Goal: Transaction & Acquisition: Subscribe to service/newsletter

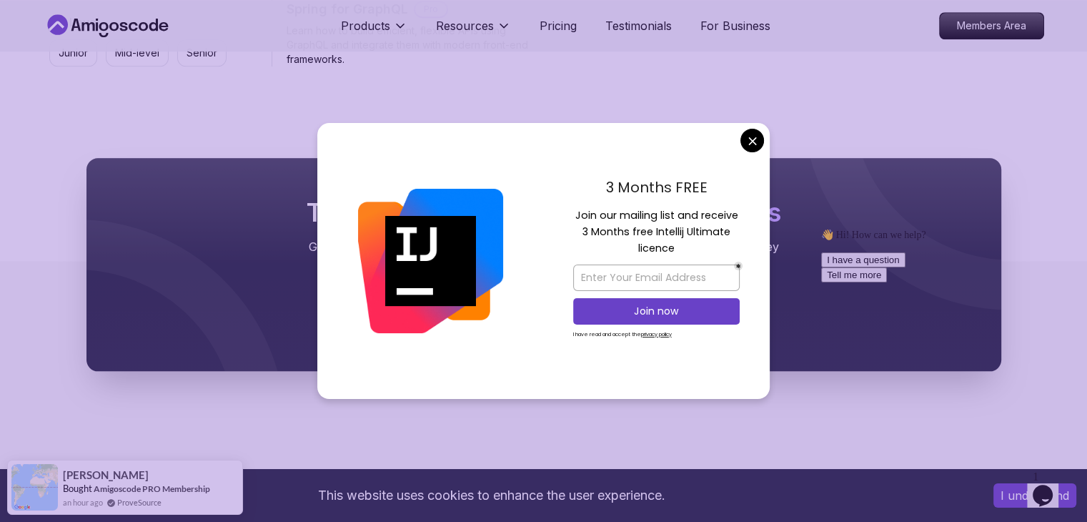
scroll to position [1501, 0]
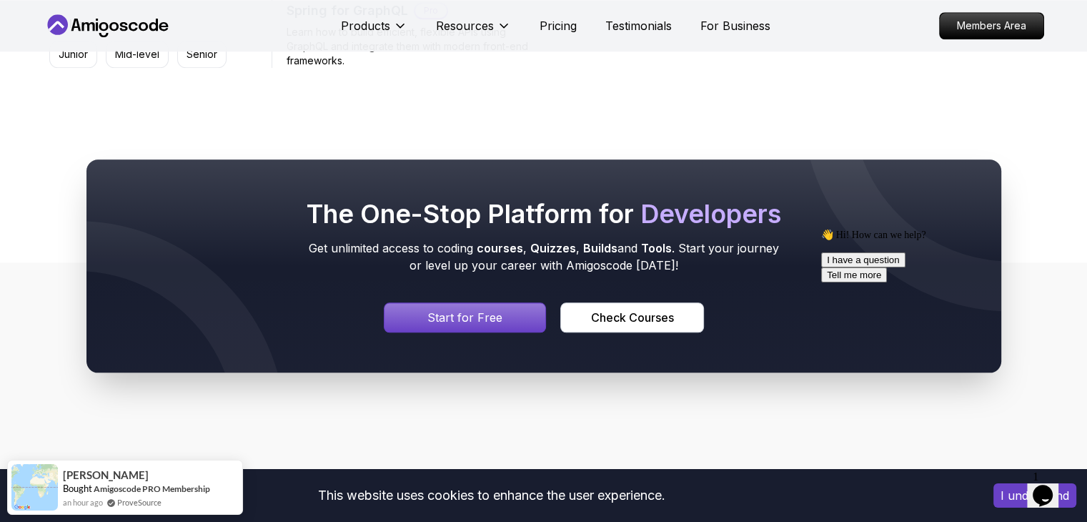
click at [473, 319] on p "Start for Free" at bounding box center [465, 317] width 75 height 17
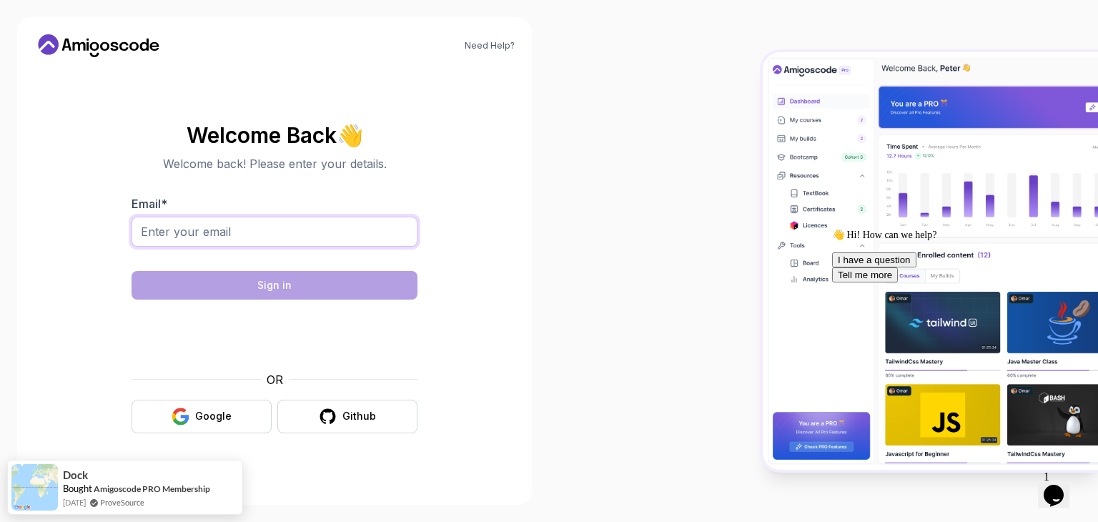
click at [338, 228] on input "Email *" at bounding box center [275, 232] width 286 height 30
type input "[EMAIL_ADDRESS][DOMAIN_NAME]"
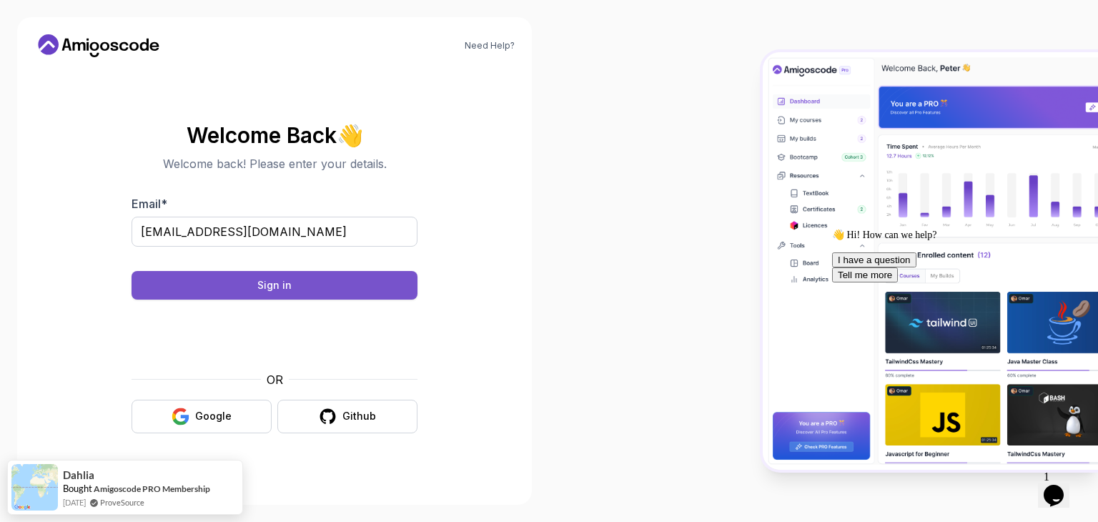
click at [380, 290] on button "Sign in" at bounding box center [275, 285] width 286 height 29
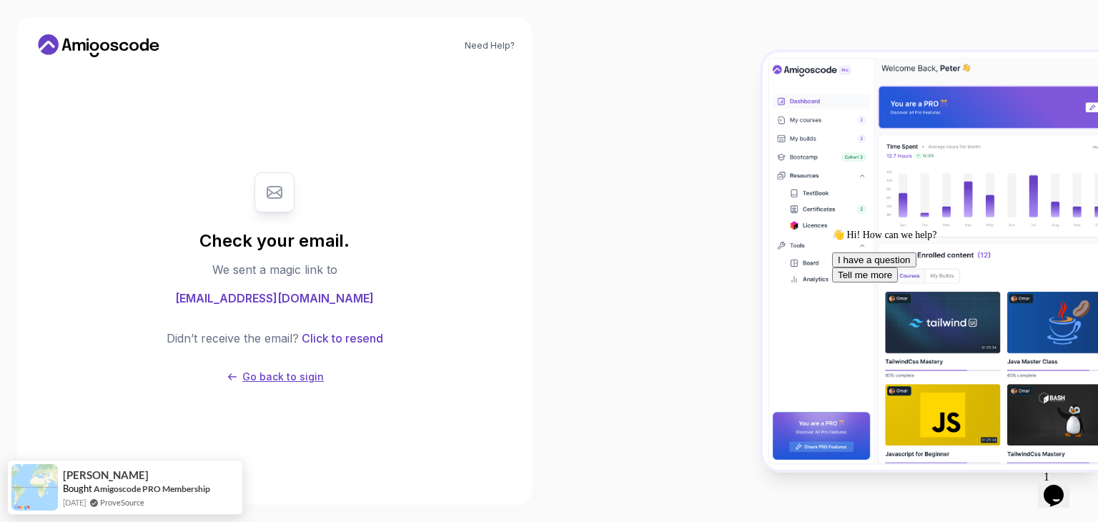
click at [294, 377] on p "Go back to sigin" at bounding box center [283, 377] width 82 height 14
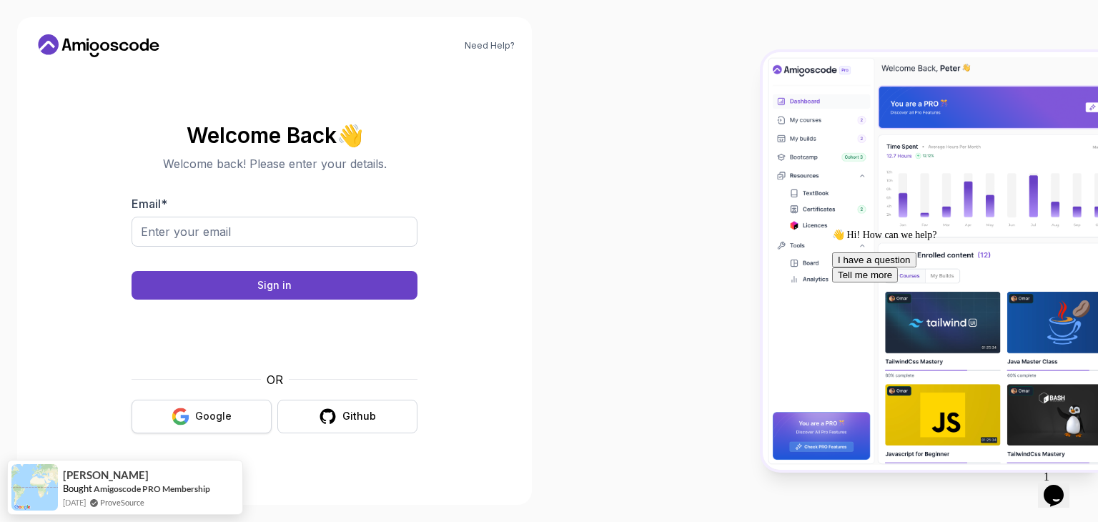
click at [212, 415] on div "Google" at bounding box center [213, 416] width 36 height 14
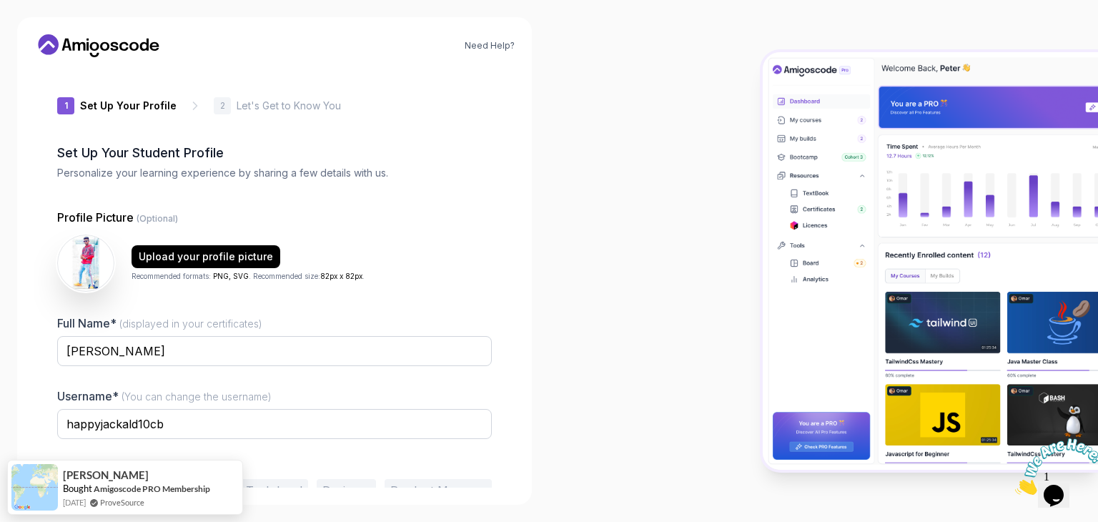
scroll to position [74, 0]
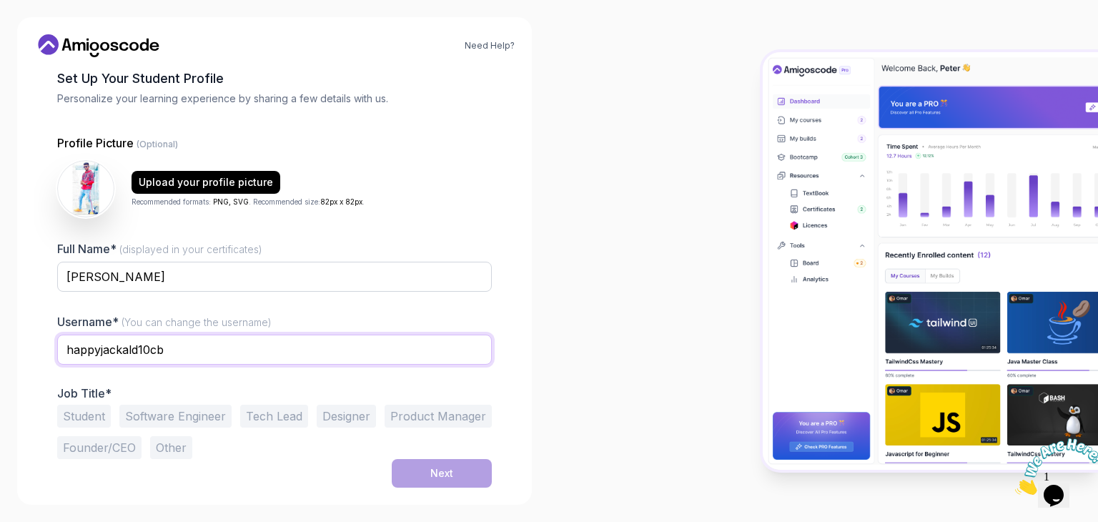
click at [315, 341] on input "happyjackald10cb" at bounding box center [274, 350] width 435 height 30
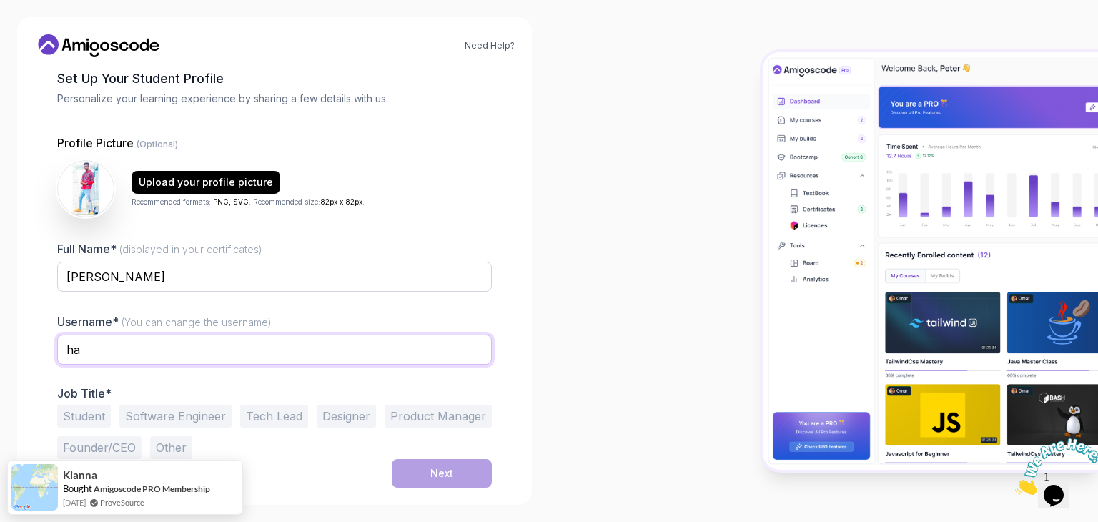
type input "h"
type input "Antony Johith Joles"
click at [203, 409] on button "Software Engineer" at bounding box center [175, 416] width 112 height 23
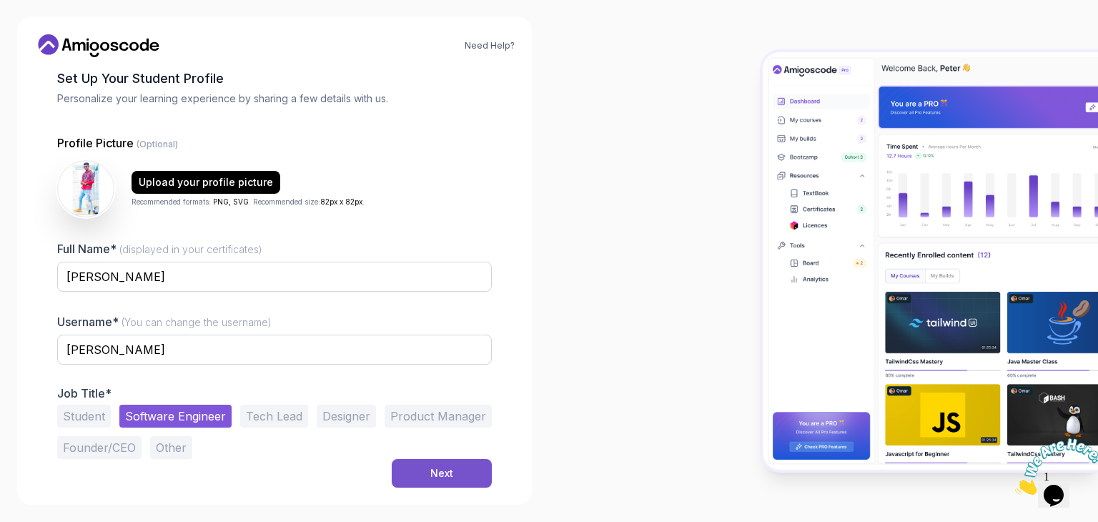
click at [429, 472] on button "Next" at bounding box center [442, 473] width 100 height 29
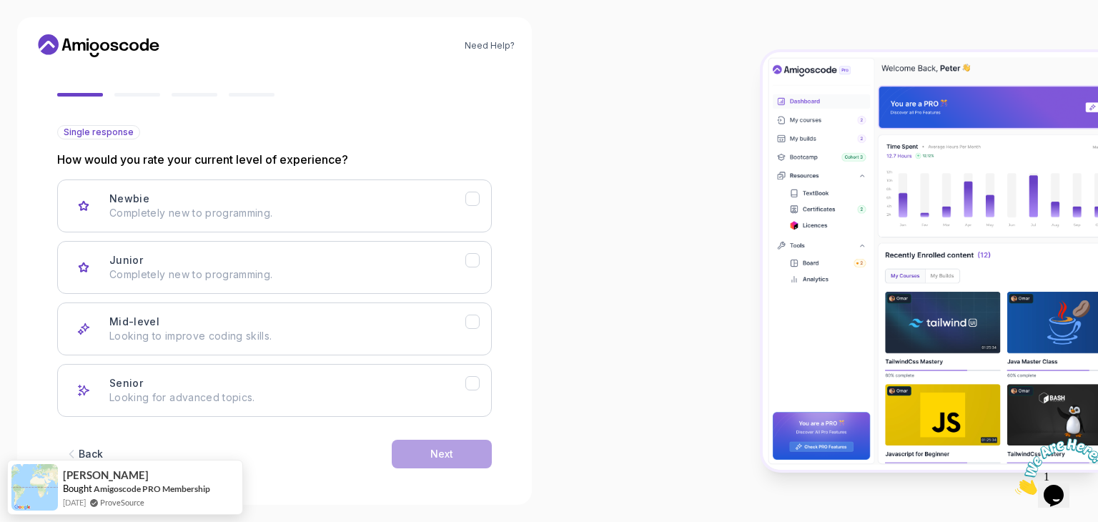
scroll to position [118, 0]
click at [377, 276] on p "Completely new to programming." at bounding box center [287, 272] width 356 height 14
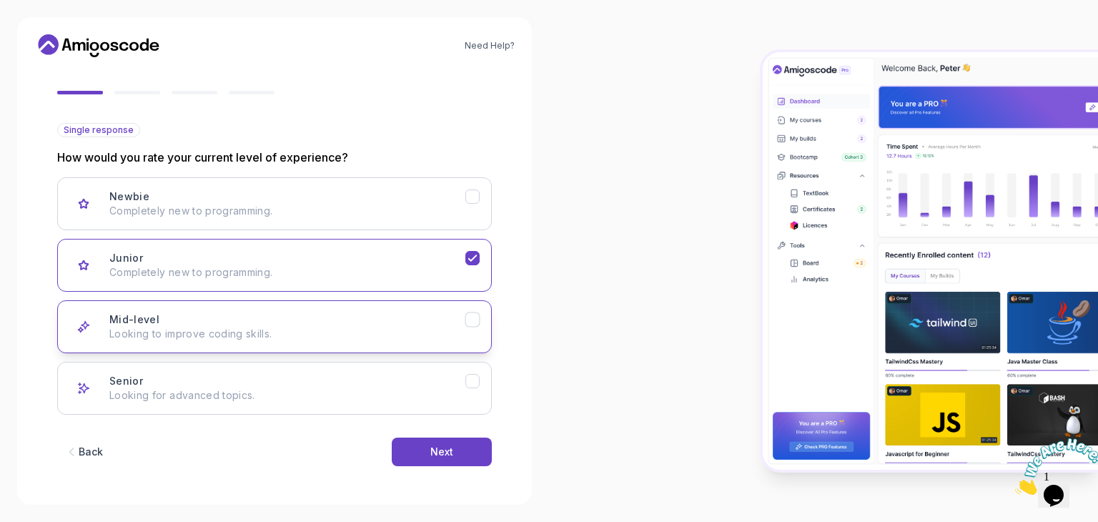
click at [363, 312] on div "Mid-level Looking to improve coding skills." at bounding box center [287, 326] width 356 height 29
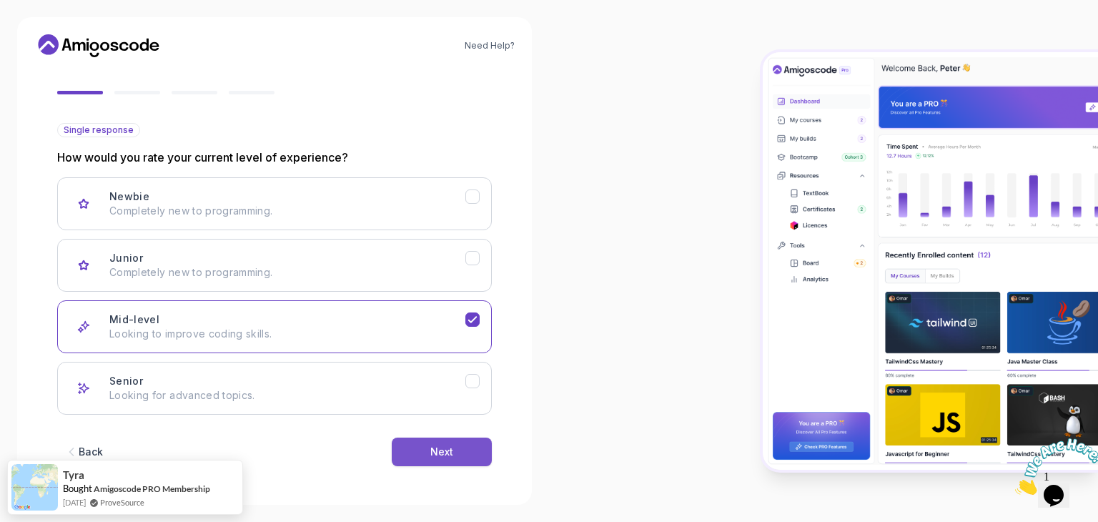
click at [436, 458] on button "Next" at bounding box center [442, 452] width 100 height 29
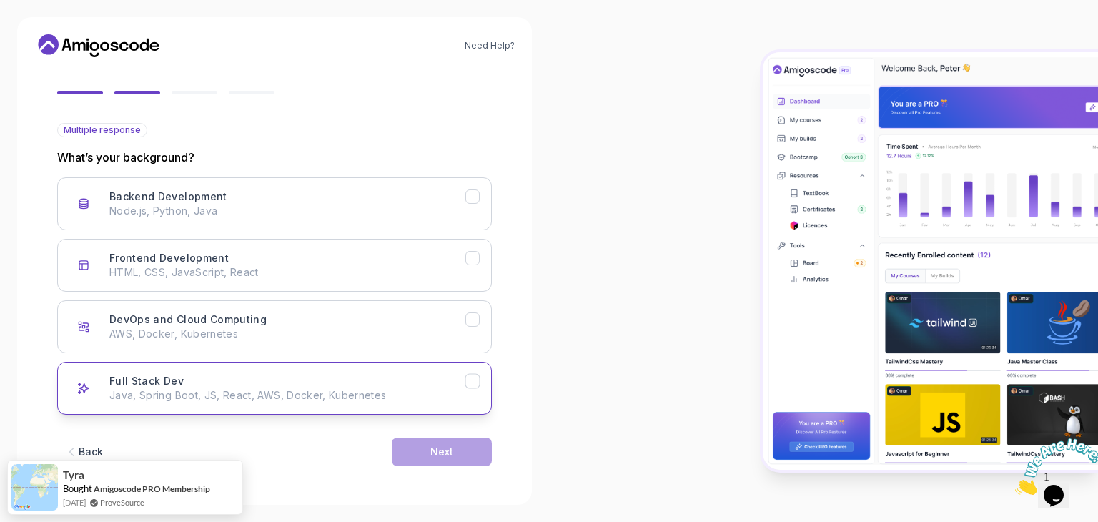
click at [400, 382] on div "Full Stack Dev Java, Spring Boot, JS, React, AWS, Docker, Kubernetes" at bounding box center [287, 388] width 356 height 29
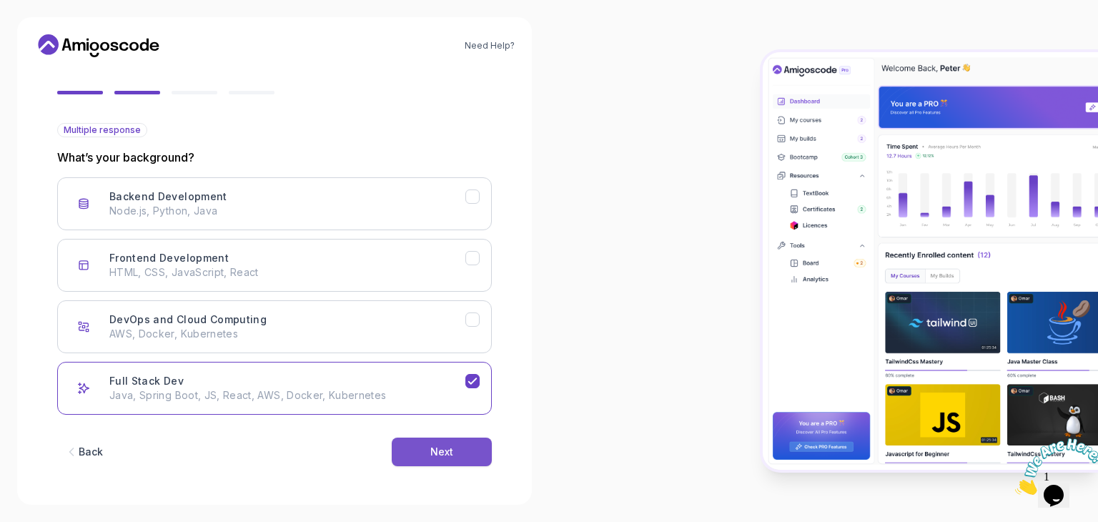
click at [447, 458] on button "Next" at bounding box center [442, 452] width 100 height 29
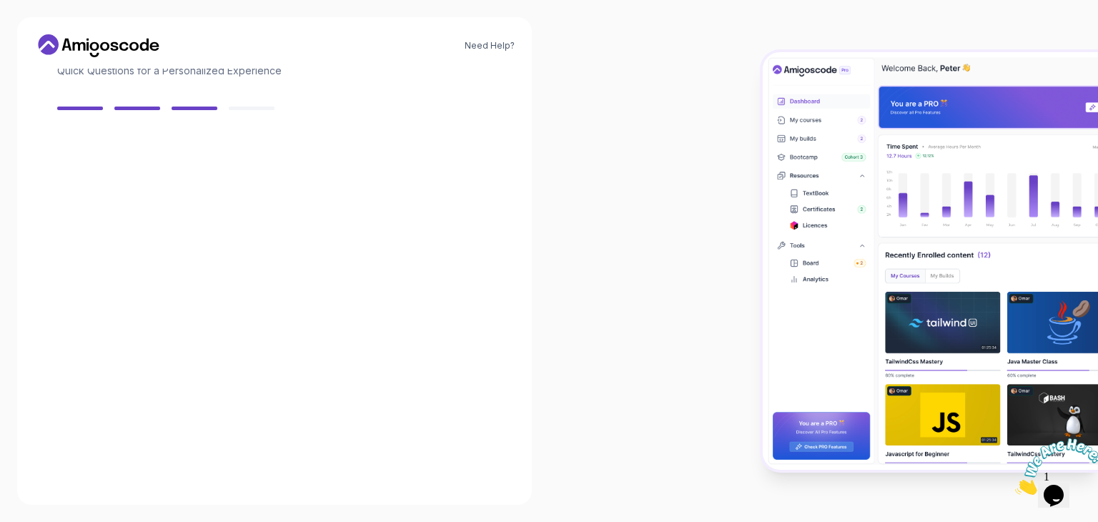
scroll to position [102, 0]
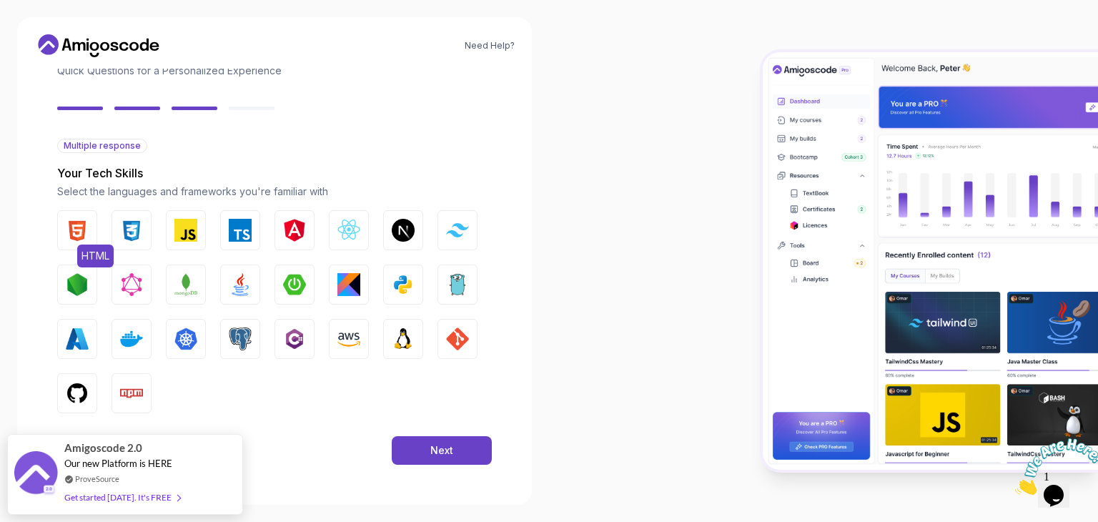
click at [76, 210] on button "HTML" at bounding box center [77, 230] width 40 height 40
click at [118, 229] on button "CSS" at bounding box center [132, 230] width 40 height 40
click at [194, 237] on img "button" at bounding box center [185, 230] width 23 height 23
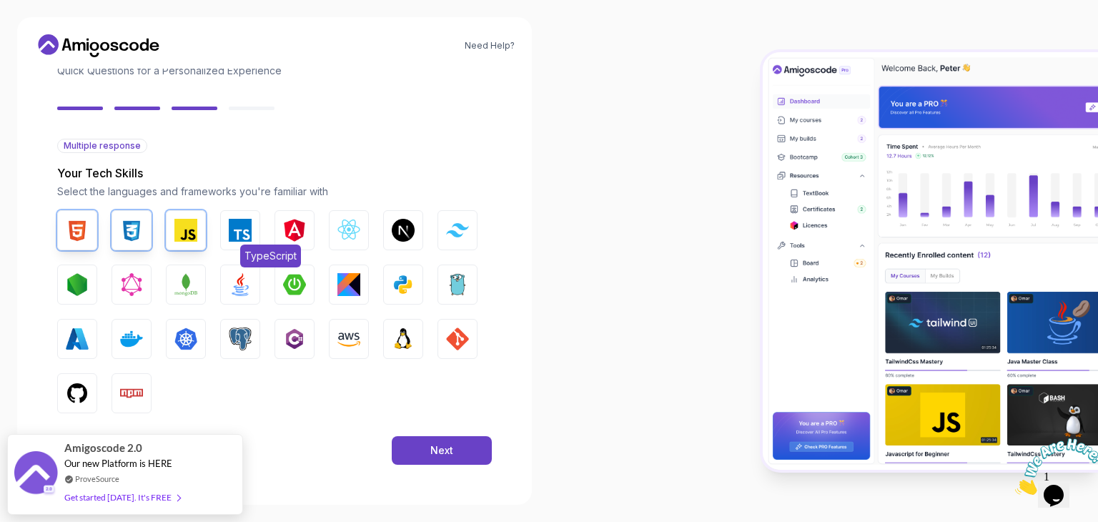
click at [260, 237] on button "TypeScript" at bounding box center [240, 230] width 40 height 40
click at [334, 238] on button "React.js" at bounding box center [349, 230] width 40 height 40
click at [445, 239] on button "Tailwind CSS" at bounding box center [458, 230] width 40 height 40
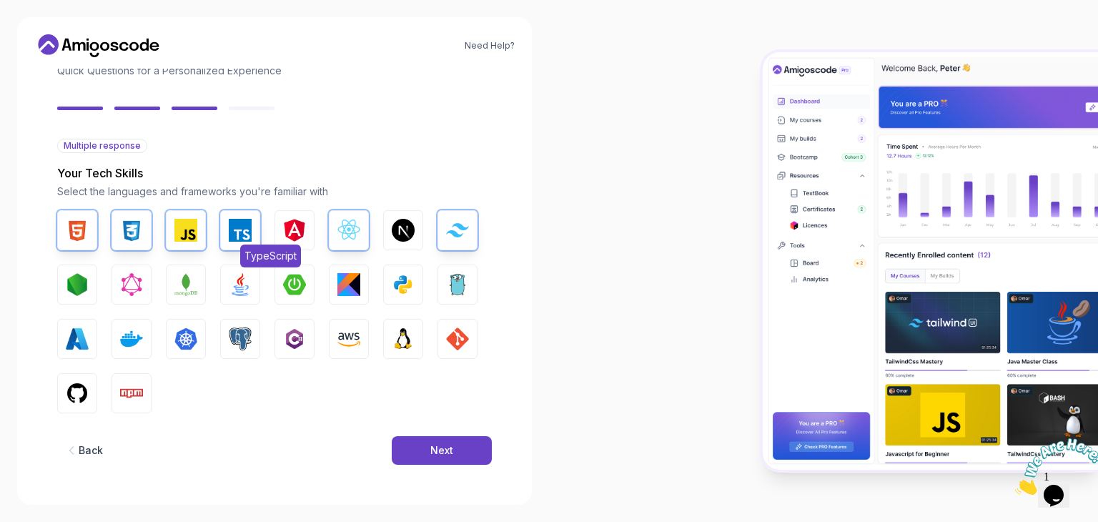
click at [234, 243] on button "TypeScript" at bounding box center [240, 230] width 40 height 40
click at [82, 292] on img "button" at bounding box center [77, 284] width 23 height 23
click at [168, 289] on button "MongoDB" at bounding box center [186, 285] width 40 height 40
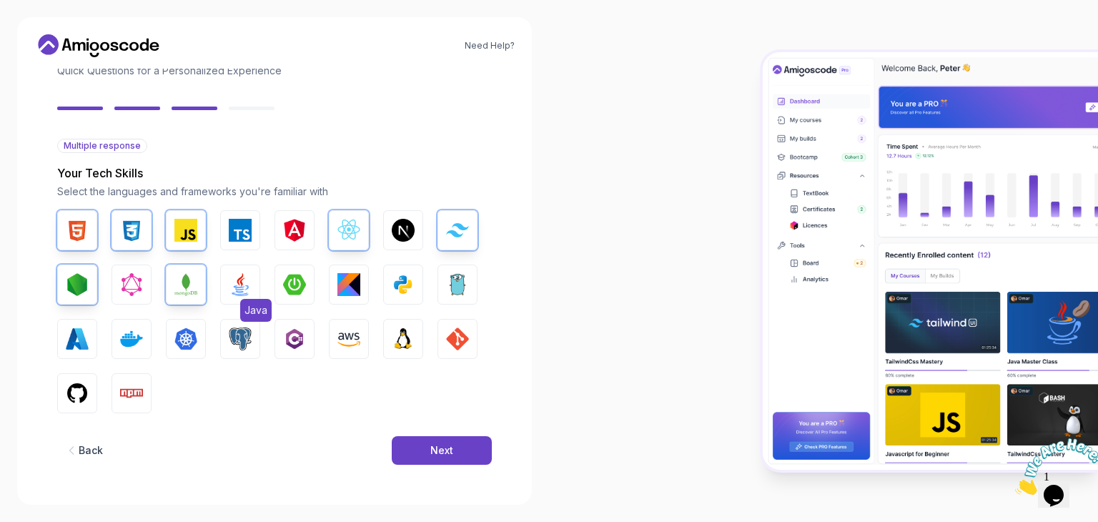
click at [224, 290] on button "Java" at bounding box center [240, 285] width 40 height 40
click at [283, 290] on img "button" at bounding box center [294, 284] width 23 height 23
click at [347, 290] on img "button" at bounding box center [348, 284] width 23 height 23
click at [397, 284] on img "button" at bounding box center [403, 284] width 23 height 23
click at [360, 287] on img "button" at bounding box center [348, 284] width 23 height 23
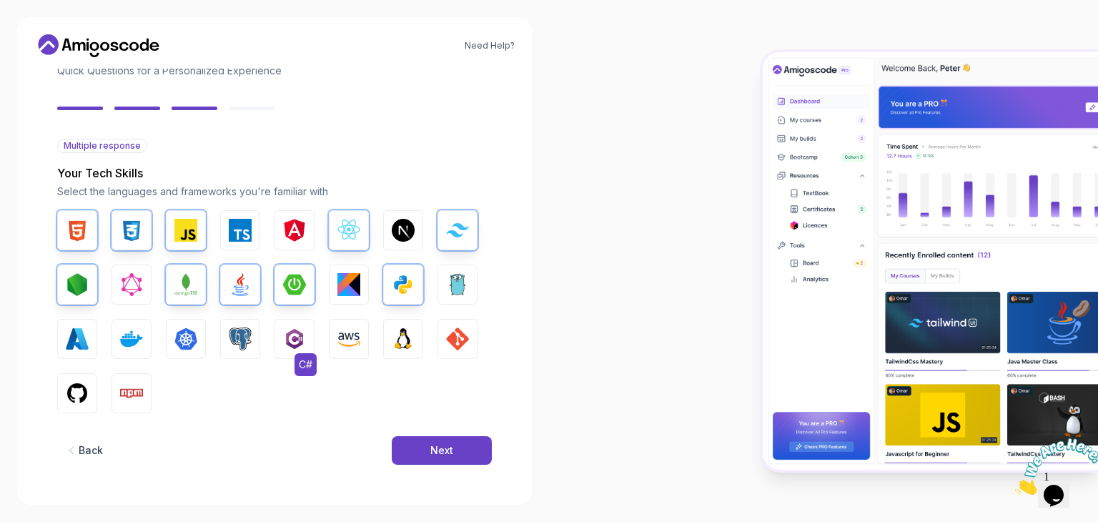
click at [297, 339] on img "button" at bounding box center [294, 338] width 23 height 23
click at [72, 399] on img "button" at bounding box center [77, 393] width 23 height 23
click at [134, 403] on img "button" at bounding box center [131, 393] width 23 height 23
click at [418, 444] on button "Next" at bounding box center [442, 450] width 100 height 29
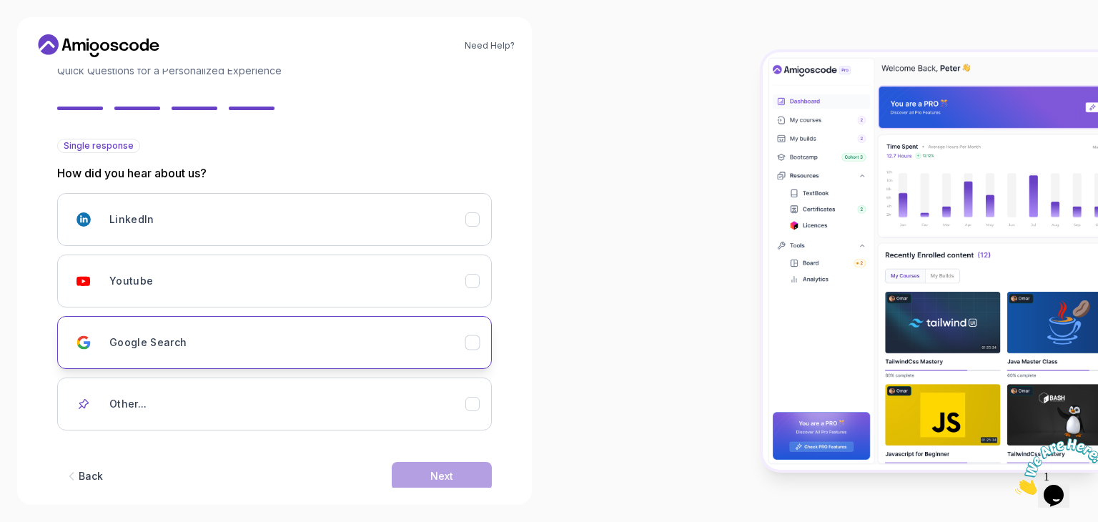
click at [280, 338] on div "Google Search" at bounding box center [287, 342] width 356 height 29
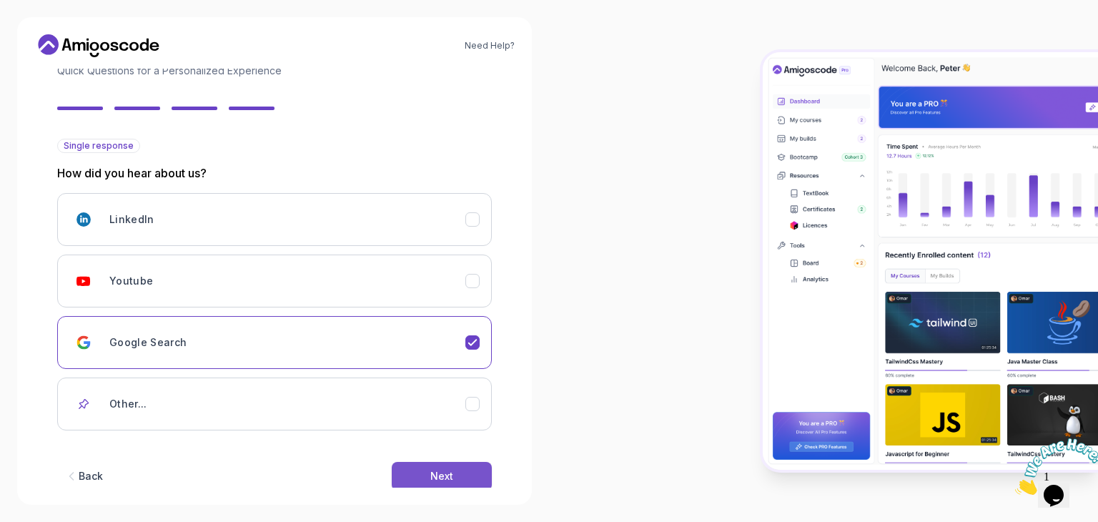
click at [453, 480] on button "Next" at bounding box center [442, 476] width 100 height 29
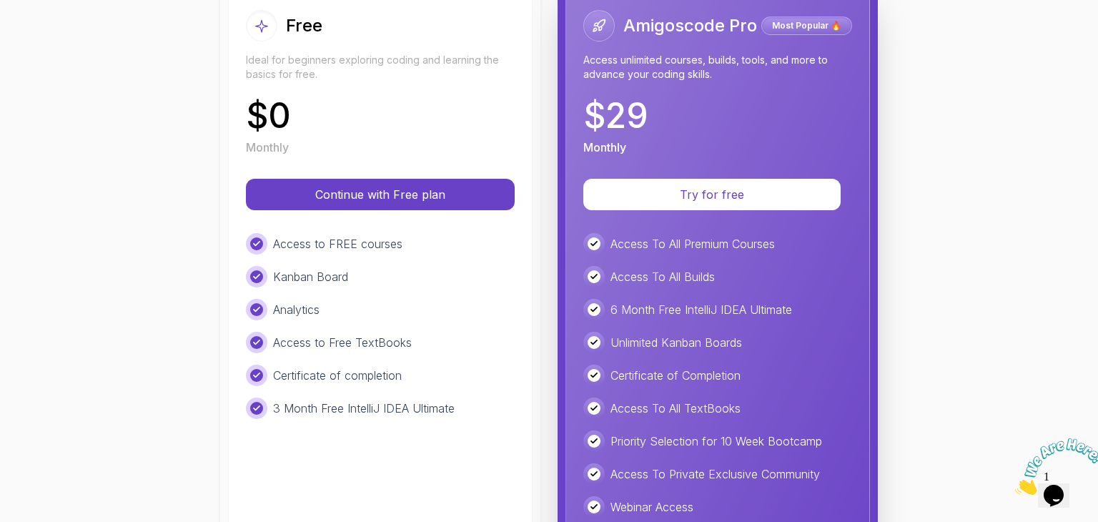
scroll to position [192, 0]
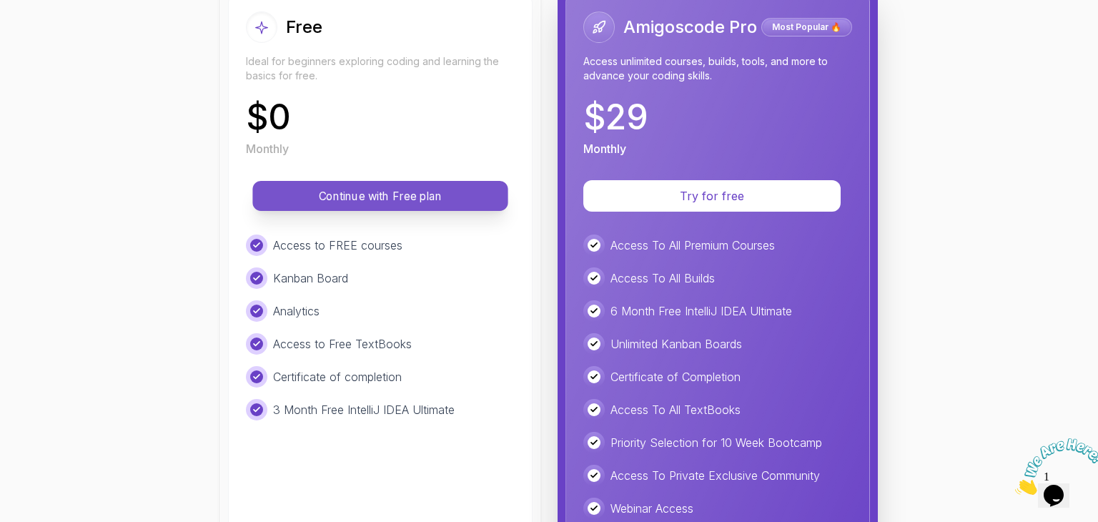
click at [359, 200] on p "Continue with Free plan" at bounding box center [380, 196] width 223 height 16
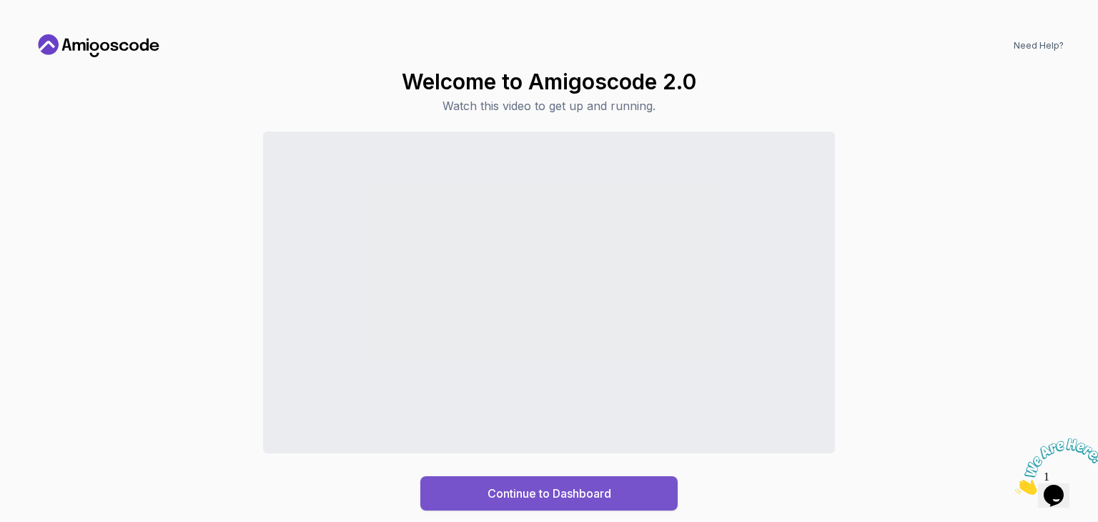
click at [510, 489] on div "Continue to Dashboard" at bounding box center [550, 493] width 124 height 17
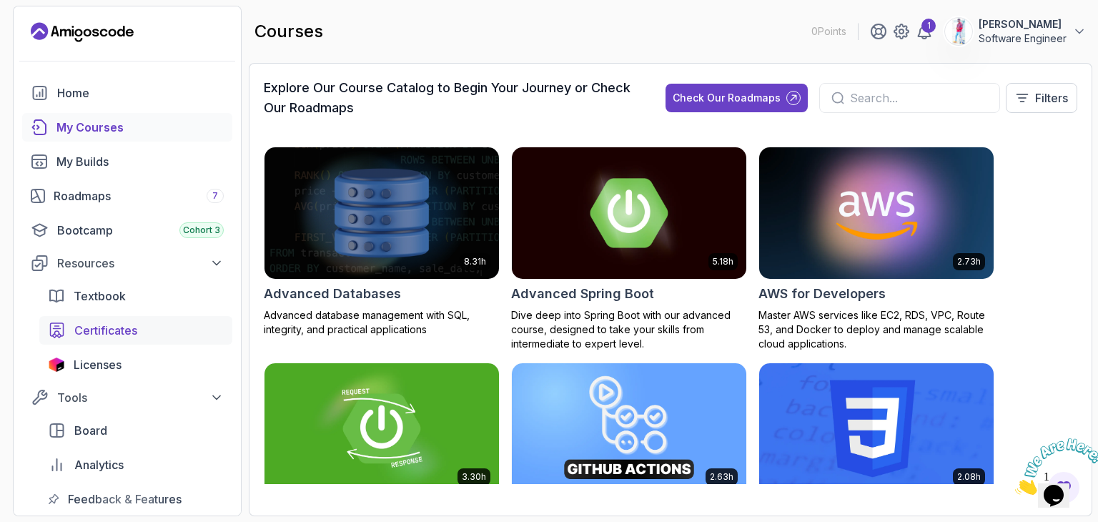
click at [143, 320] on link "Certificates" at bounding box center [135, 330] width 193 height 29
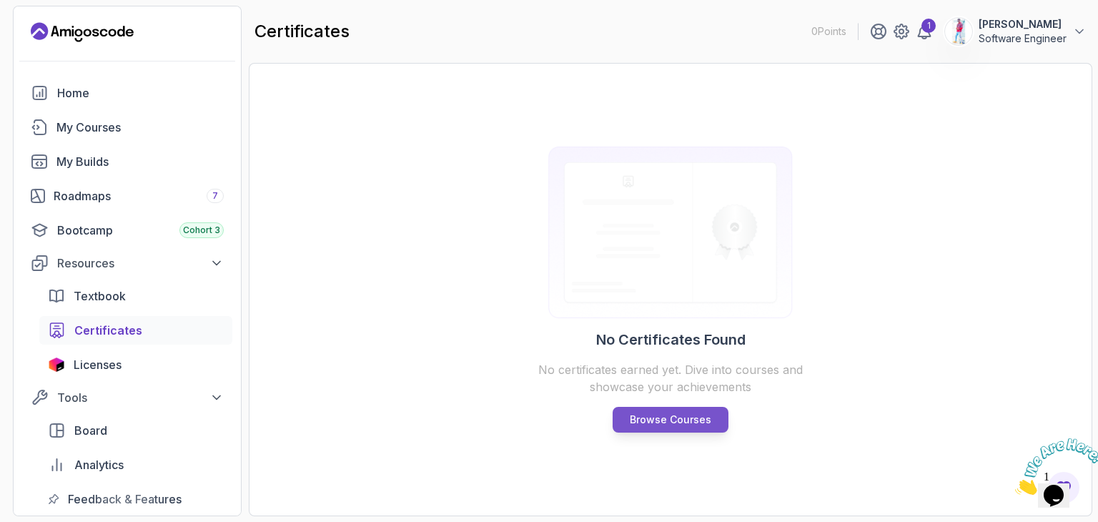
click at [655, 415] on p "Browse Courses" at bounding box center [671, 420] width 82 height 14
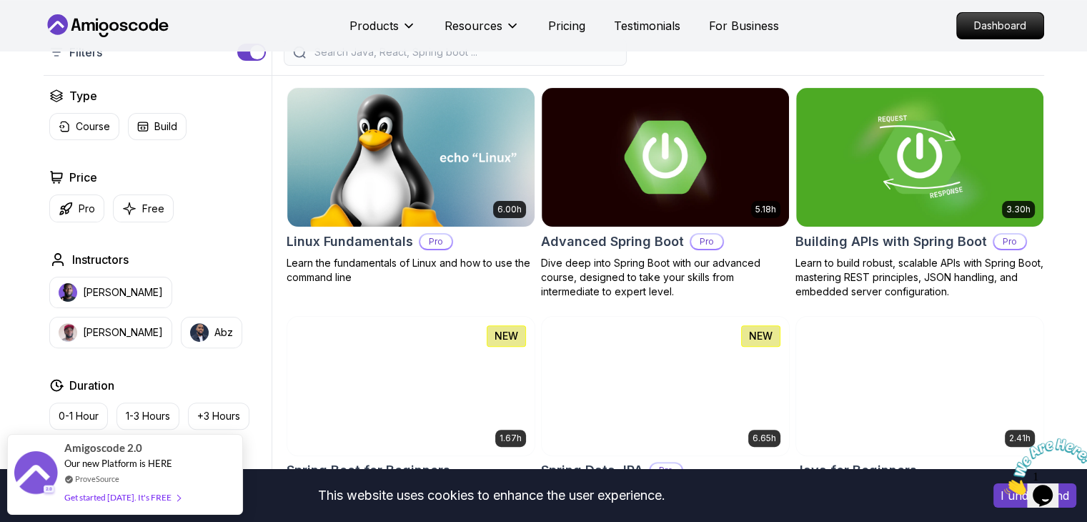
scroll to position [359, 0]
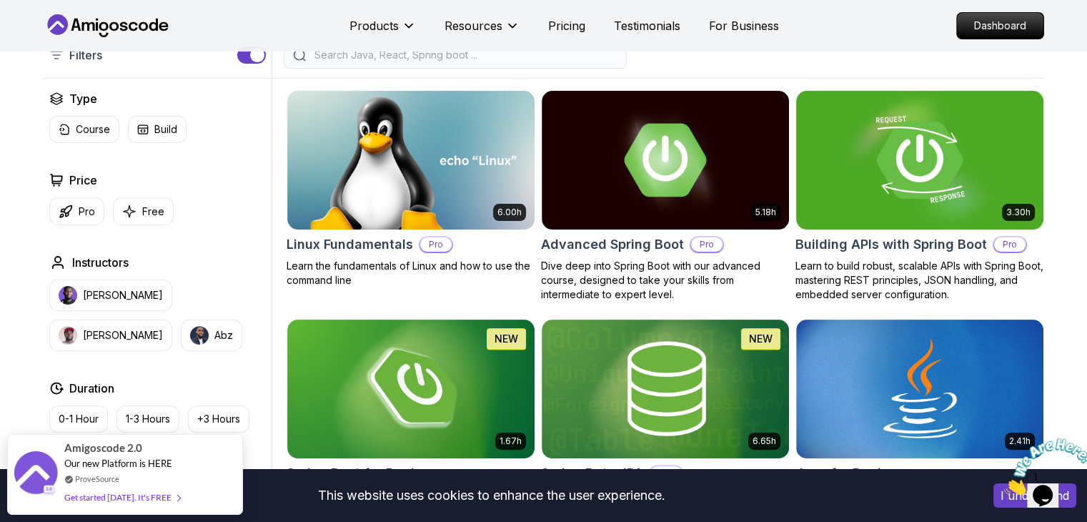
click at [922, 181] on img at bounding box center [920, 159] width 260 height 145
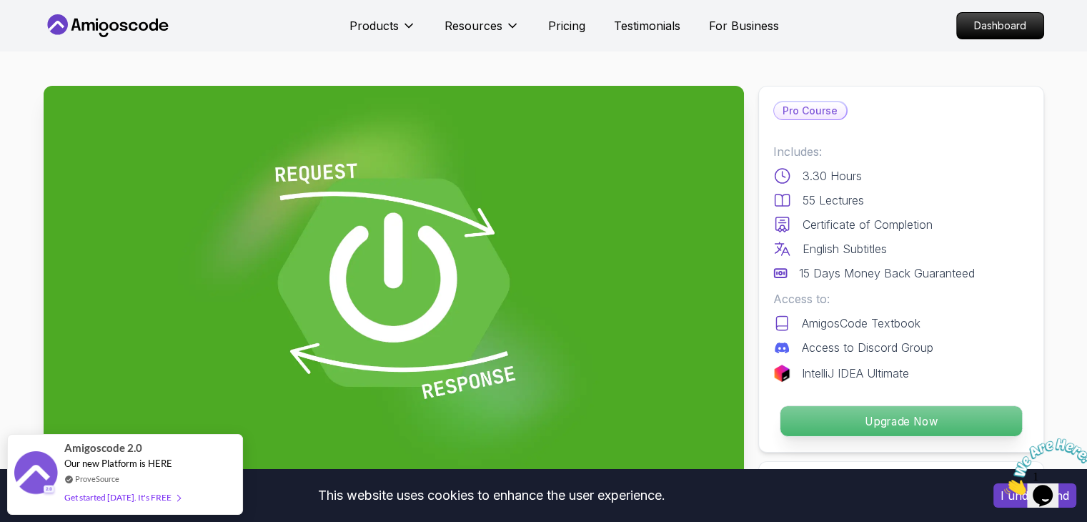
click at [835, 428] on p "Upgrade Now" at bounding box center [901, 421] width 242 height 30
